Goal: Information Seeking & Learning: Learn about a topic

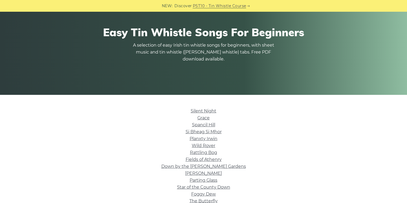
scroll to position [64, 0]
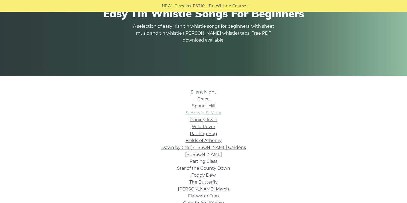
click at [201, 112] on link "Si­ Bheag Si­ Mhor" at bounding box center [204, 113] width 36 height 5
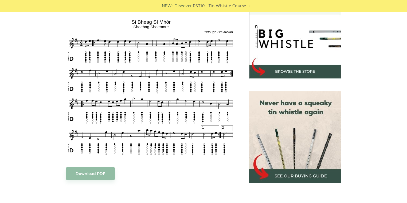
scroll to position [171, 0]
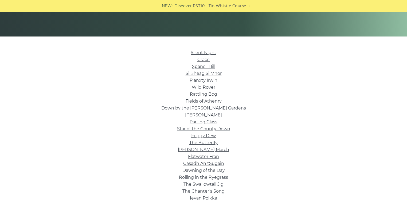
scroll to position [107, 0]
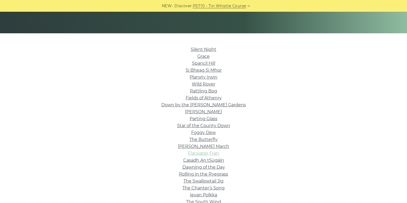
click at [203, 154] on link "Flatwater Fran" at bounding box center [203, 153] width 31 height 5
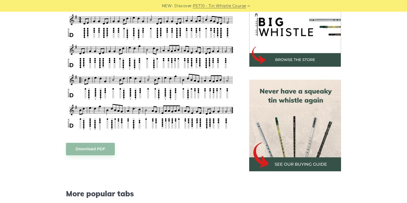
scroll to position [149, 0]
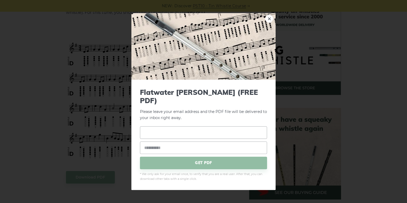
click at [147, 133] on input "text" at bounding box center [203, 133] width 127 height 13
click at [186, 144] on input "email" at bounding box center [203, 148] width 127 height 13
click at [176, 137] on div "GET PDF" at bounding box center [203, 148] width 127 height 43
click at [176, 133] on input "text" at bounding box center [203, 133] width 127 height 13
type input "***"
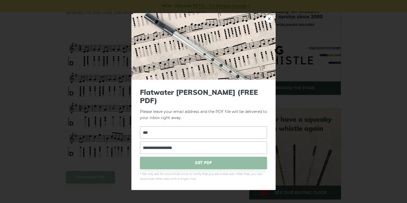
type input "**********"
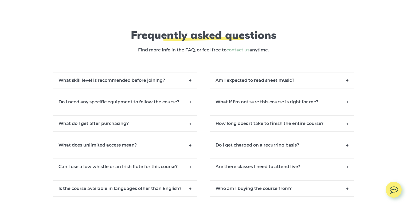
scroll to position [3865, 0]
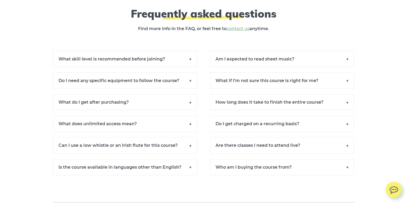
click at [145, 65] on h6 "What skill level is recommended before joining?" at bounding box center [125, 59] width 144 height 16
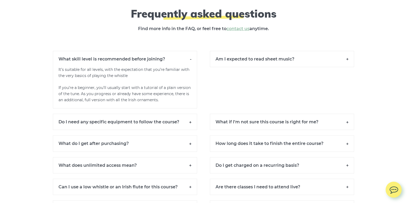
click at [279, 63] on h6 "Am I expected to read sheet music?" at bounding box center [282, 59] width 144 height 16
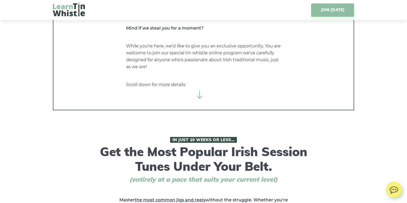
scroll to position [128, 0]
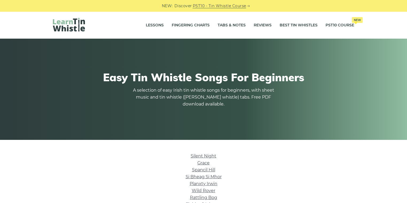
scroll to position [107, 0]
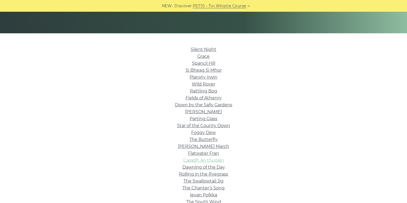
click at [209, 160] on link "Casadh An tSúgáin" at bounding box center [203, 160] width 41 height 5
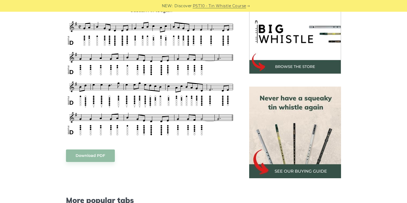
scroll to position [149, 0]
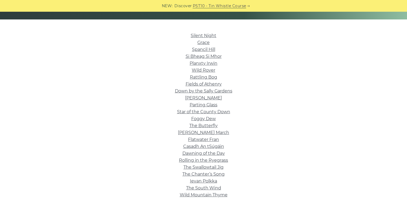
scroll to position [128, 0]
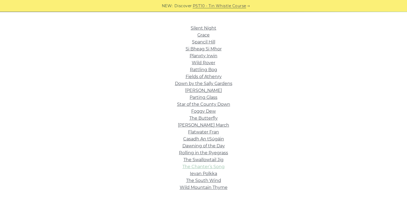
click at [202, 168] on link "The Chanter’s Song" at bounding box center [203, 166] width 42 height 5
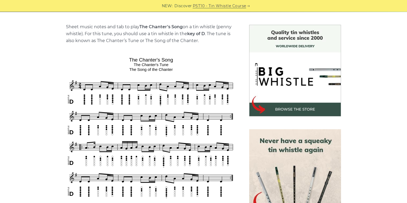
scroll to position [171, 0]
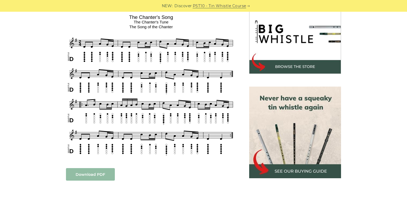
click at [101, 174] on link "Download PDF" at bounding box center [90, 174] width 49 height 13
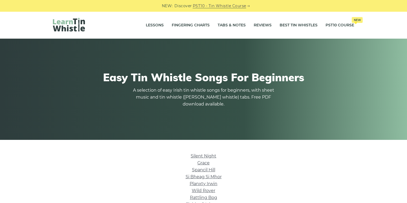
scroll to position [128, 0]
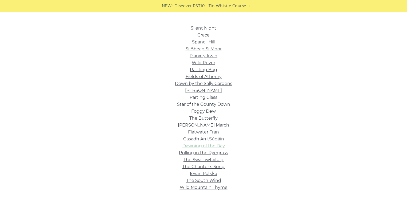
click at [212, 148] on link "Dawning of the Day" at bounding box center [203, 146] width 42 height 5
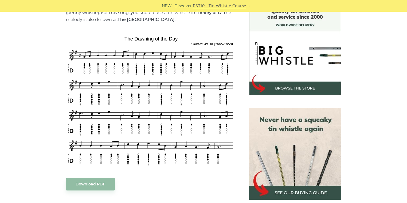
scroll to position [149, 0]
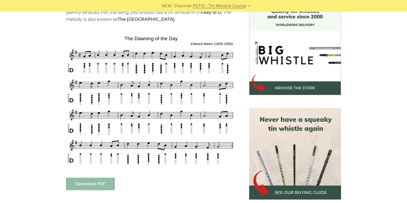
click at [74, 190] on link "Download PDF" at bounding box center [90, 184] width 49 height 13
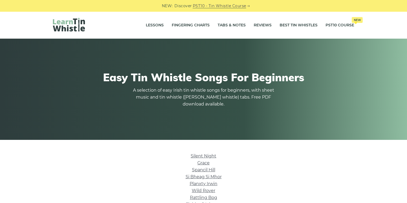
scroll to position [128, 0]
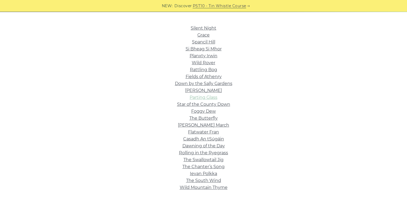
click at [204, 97] on link "Parting Glass" at bounding box center [204, 97] width 28 height 5
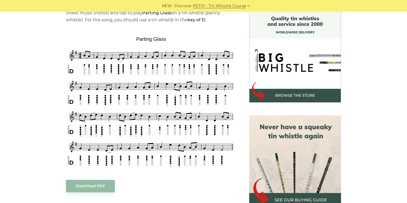
scroll to position [149, 0]
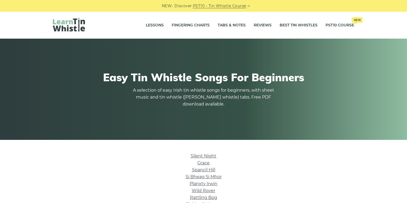
scroll to position [128, 0]
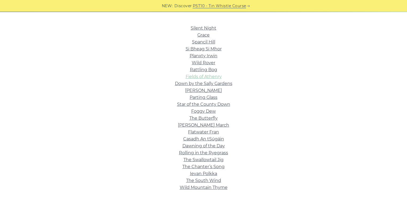
click at [204, 78] on link "Fields of Athenry" at bounding box center [204, 76] width 36 height 5
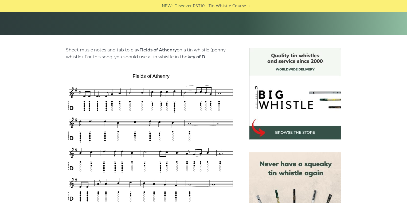
scroll to position [128, 0]
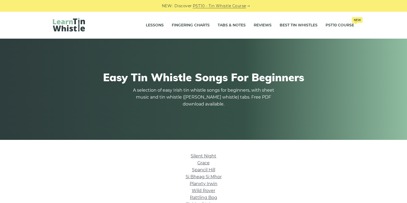
scroll to position [128, 0]
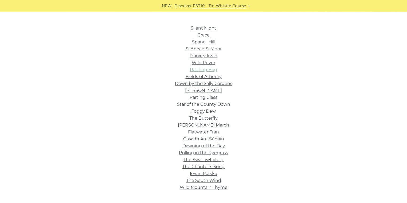
click at [195, 71] on link "Rattling Bog" at bounding box center [203, 69] width 27 height 5
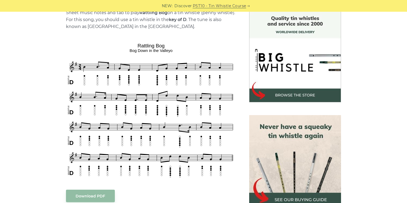
scroll to position [149, 0]
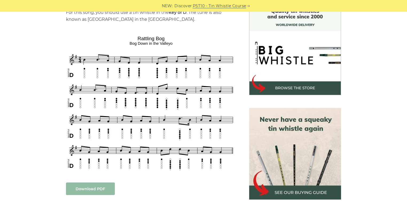
click at [74, 185] on link "Download PDF" at bounding box center [90, 189] width 49 height 13
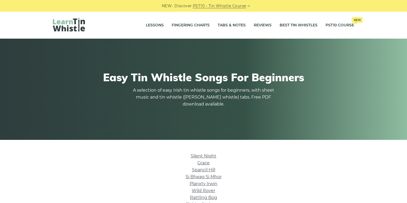
scroll to position [128, 0]
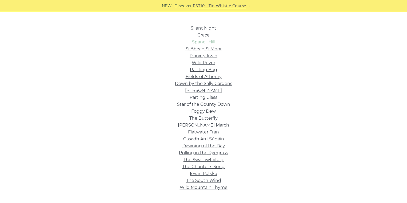
click at [204, 42] on link "Spancil Hill" at bounding box center [203, 42] width 23 height 5
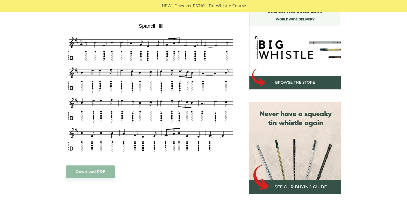
scroll to position [149, 0]
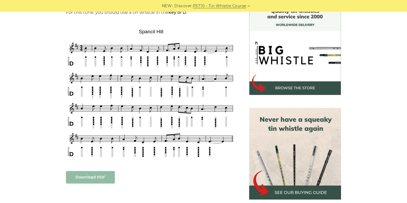
click at [85, 175] on link "Download PDF" at bounding box center [90, 177] width 49 height 13
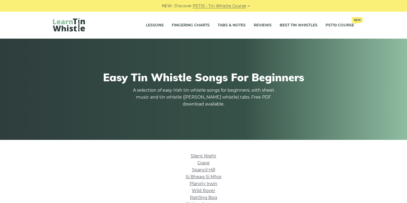
scroll to position [128, 0]
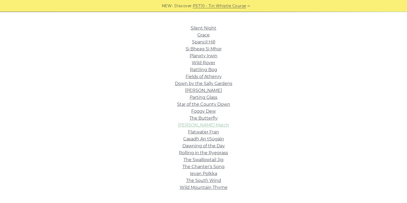
click at [204, 124] on link "[PERSON_NAME] March" at bounding box center [203, 125] width 51 height 5
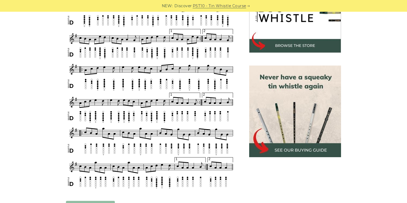
scroll to position [214, 0]
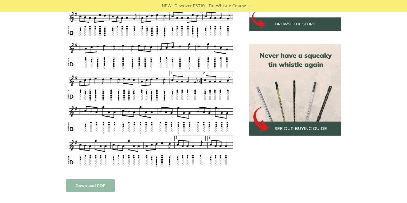
click at [99, 186] on link "Download PDF" at bounding box center [90, 186] width 49 height 13
